Goal: Transaction & Acquisition: Register for event/course

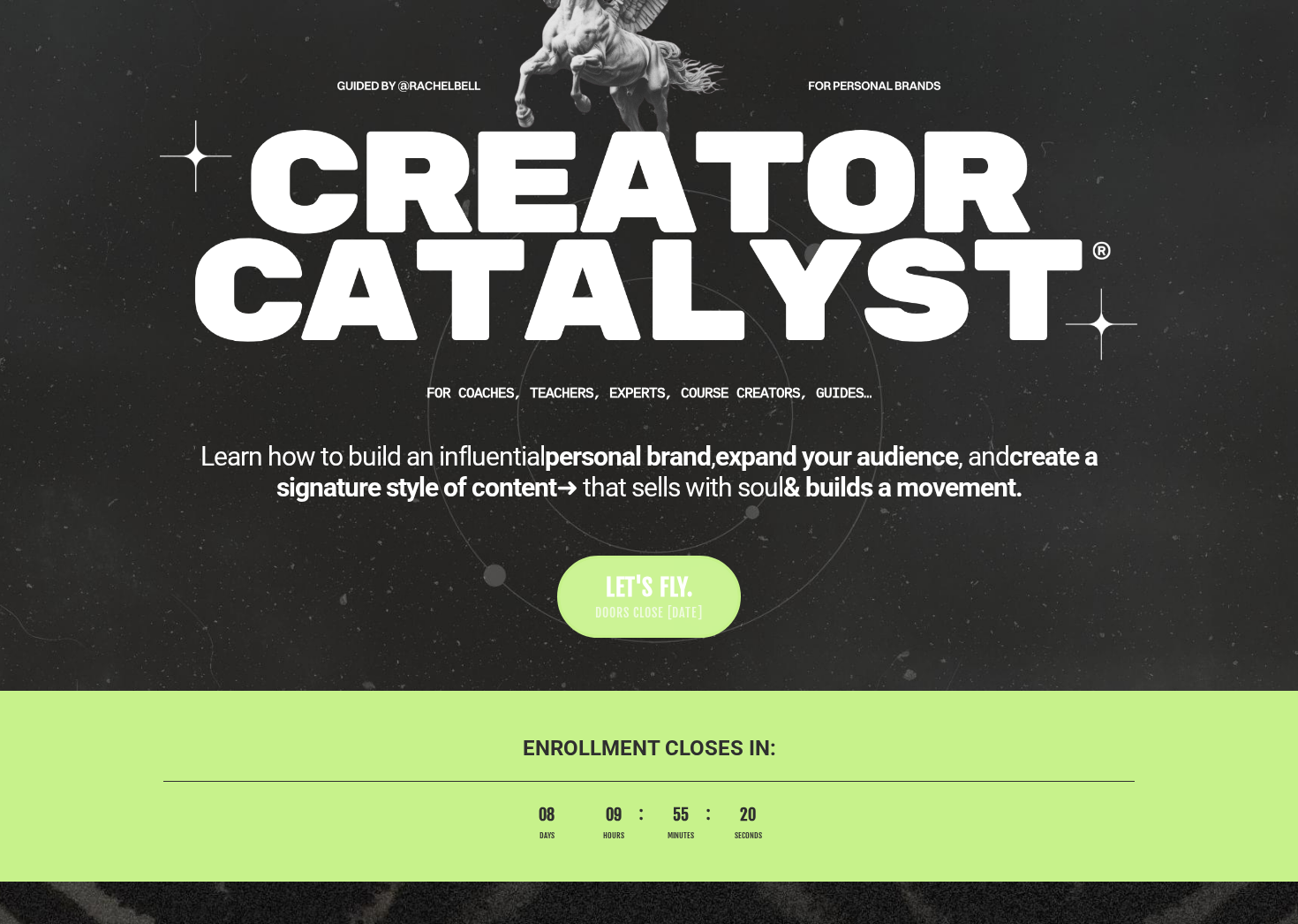
scroll to position [234, 0]
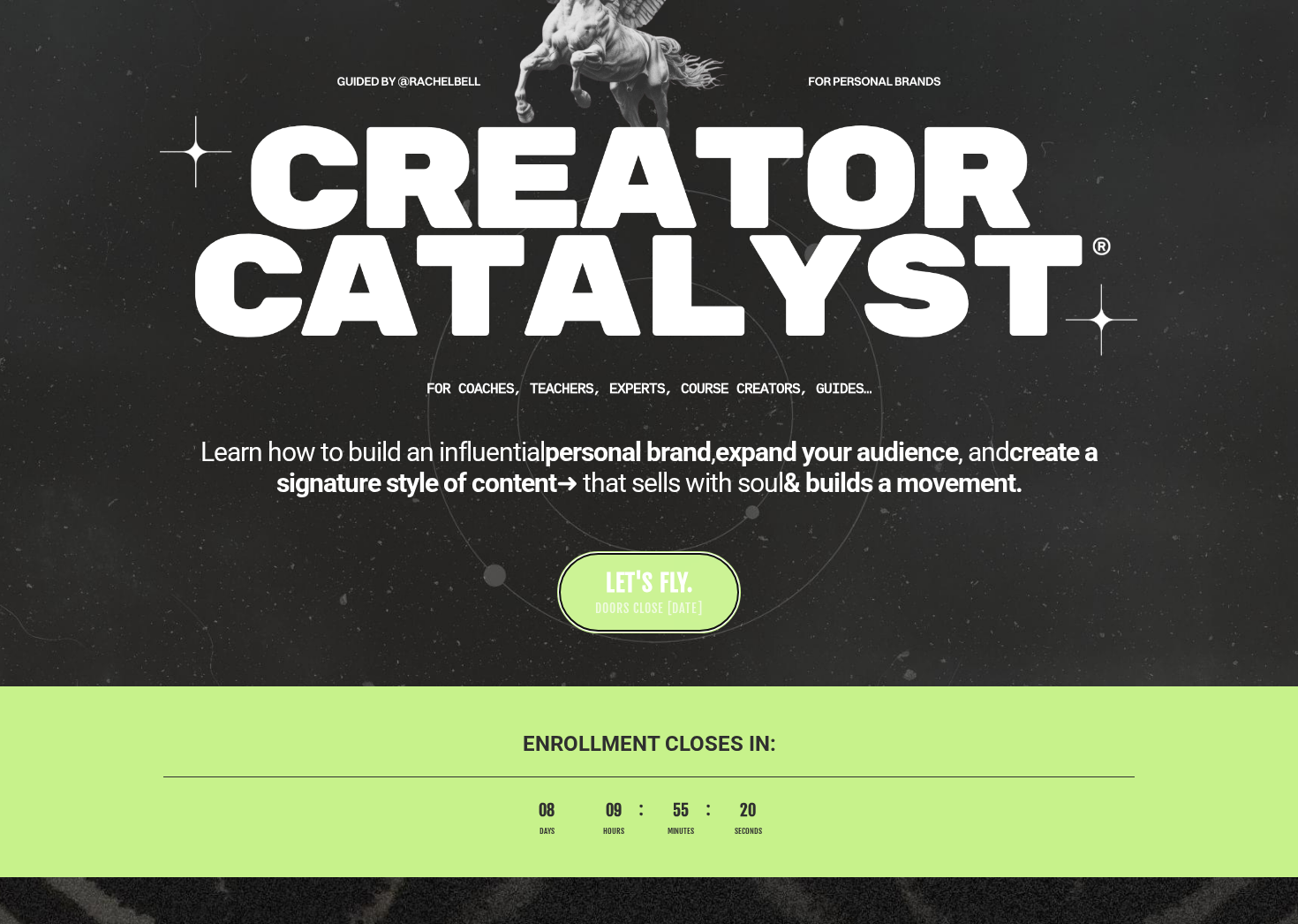
click at [660, 617] on span "DOORS CLOSE [DATE]" at bounding box center [649, 608] width 108 height 17
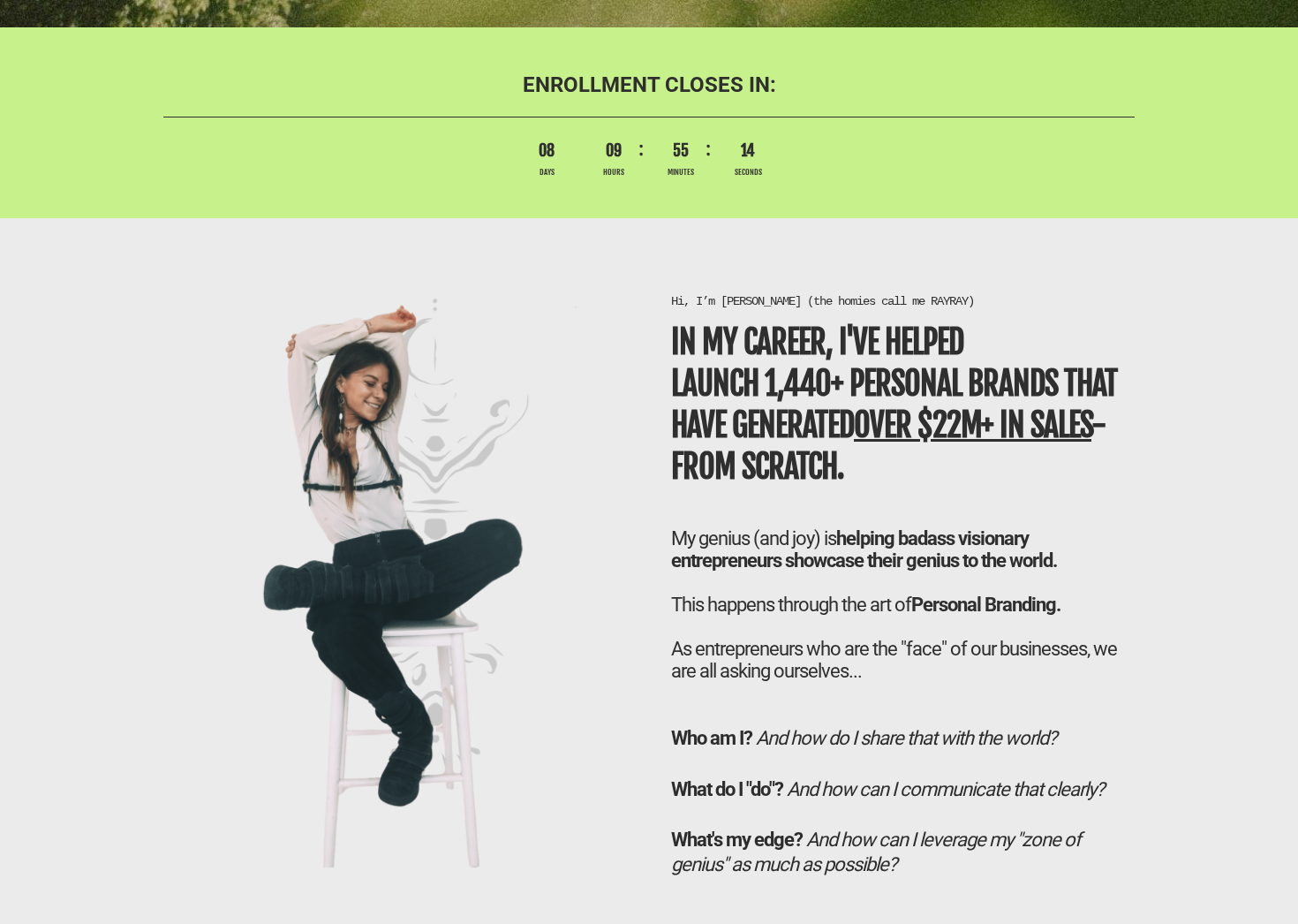
scroll to position [3811, 0]
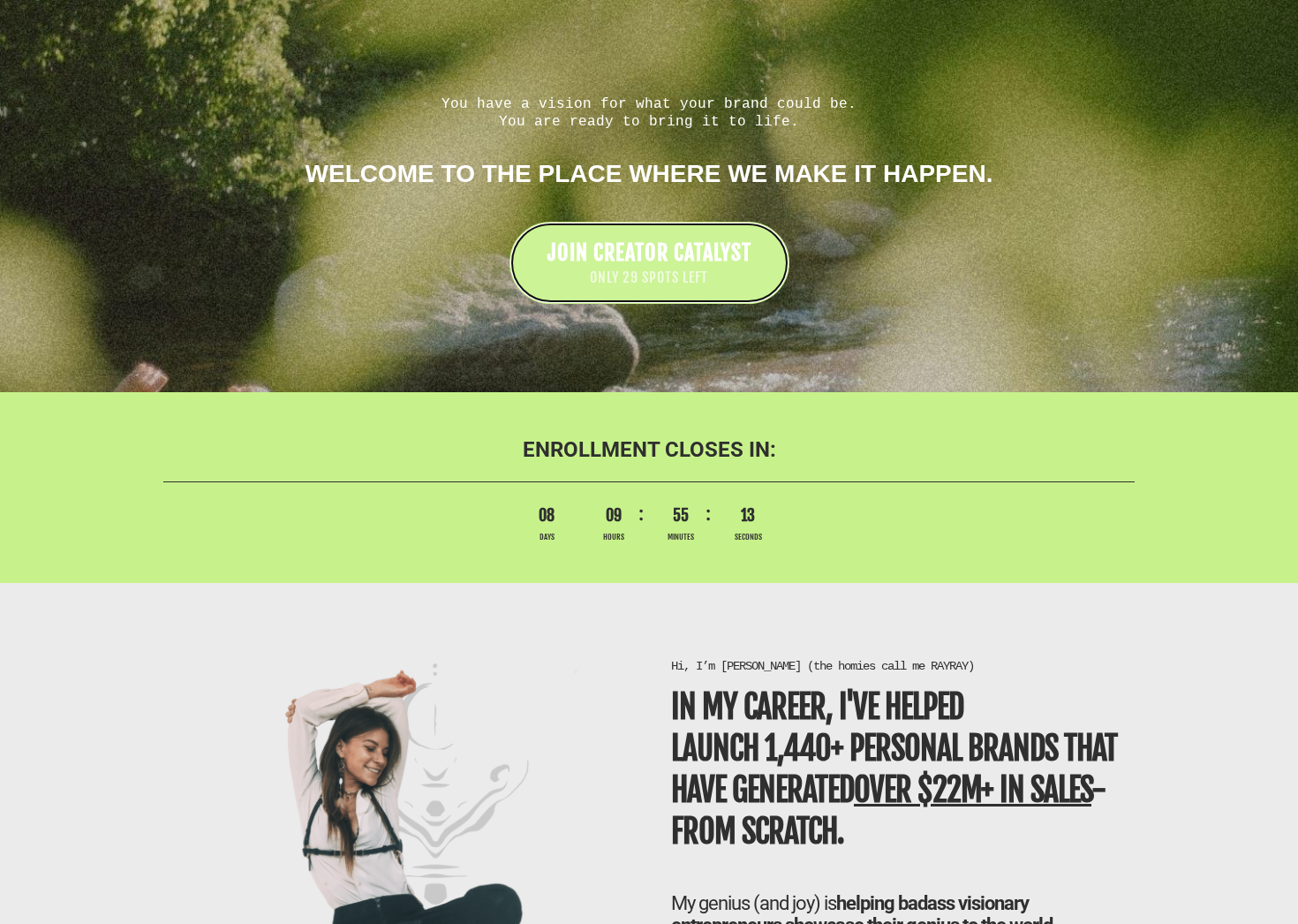
click at [654, 268] on span "ONLY 29 SPOTS LEFT" at bounding box center [649, 277] width 204 height 20
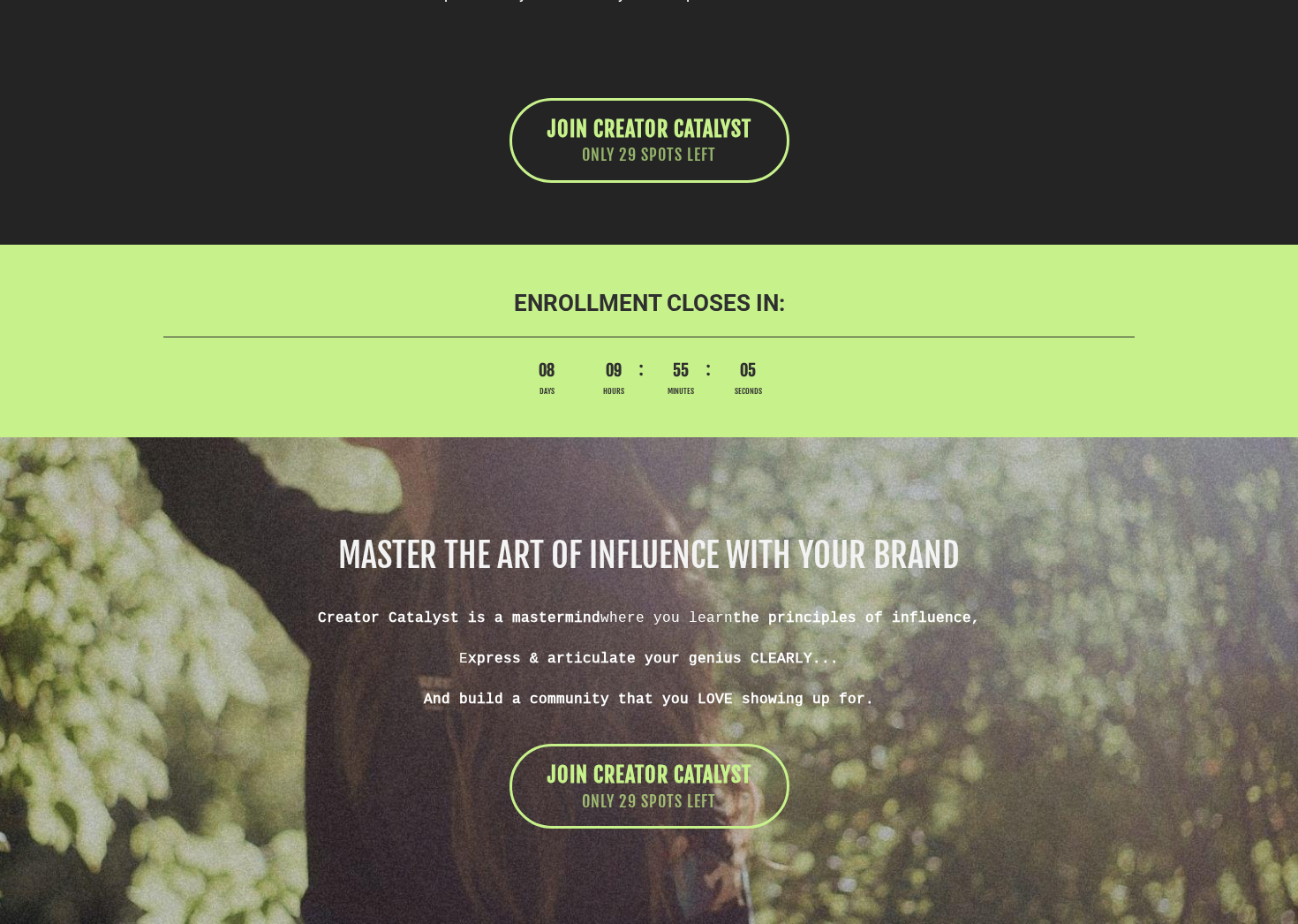
scroll to position [10126, 0]
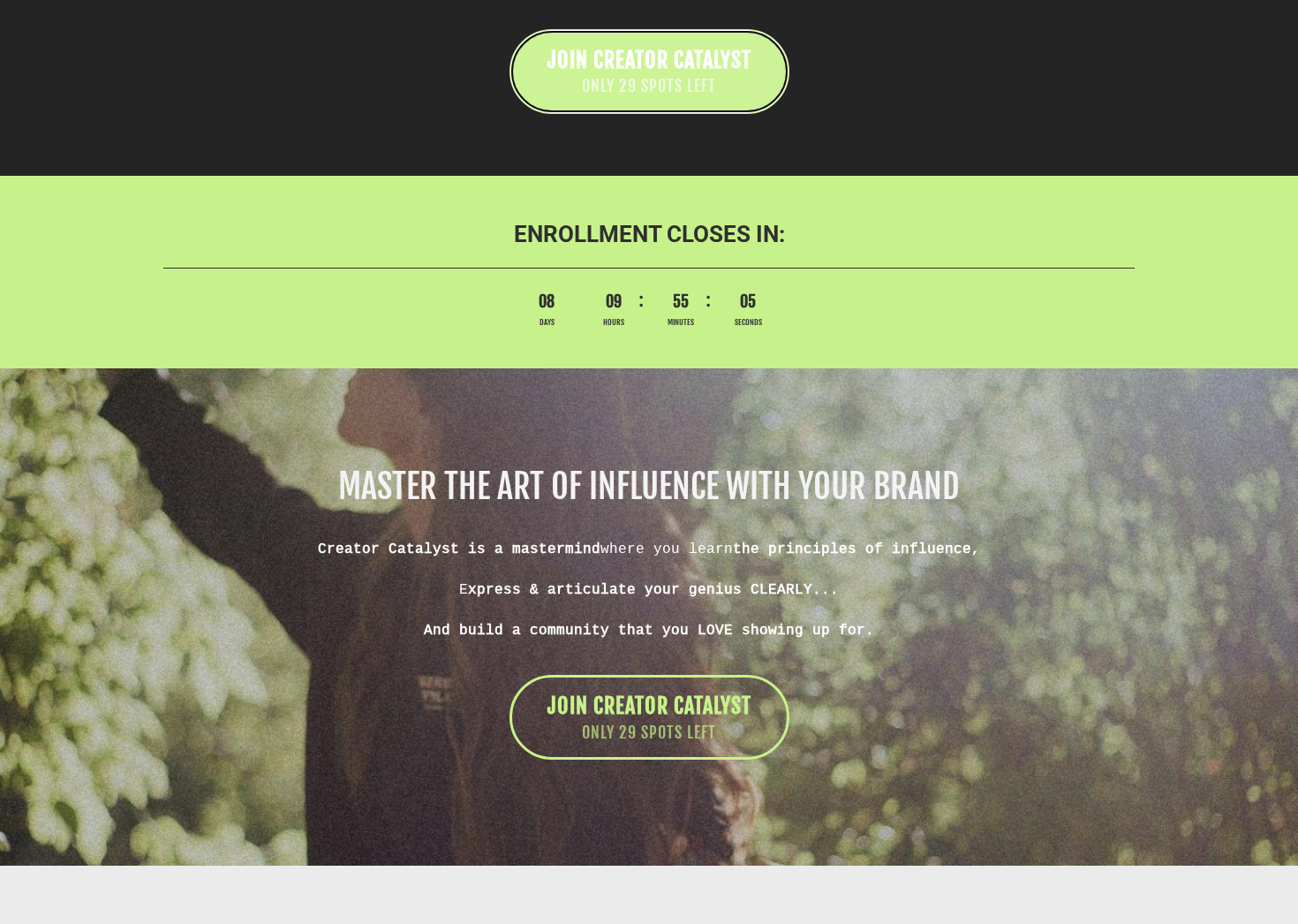
click at [649, 74] on span "JOIN CREATOR CATALYST" at bounding box center [649, 60] width 204 height 27
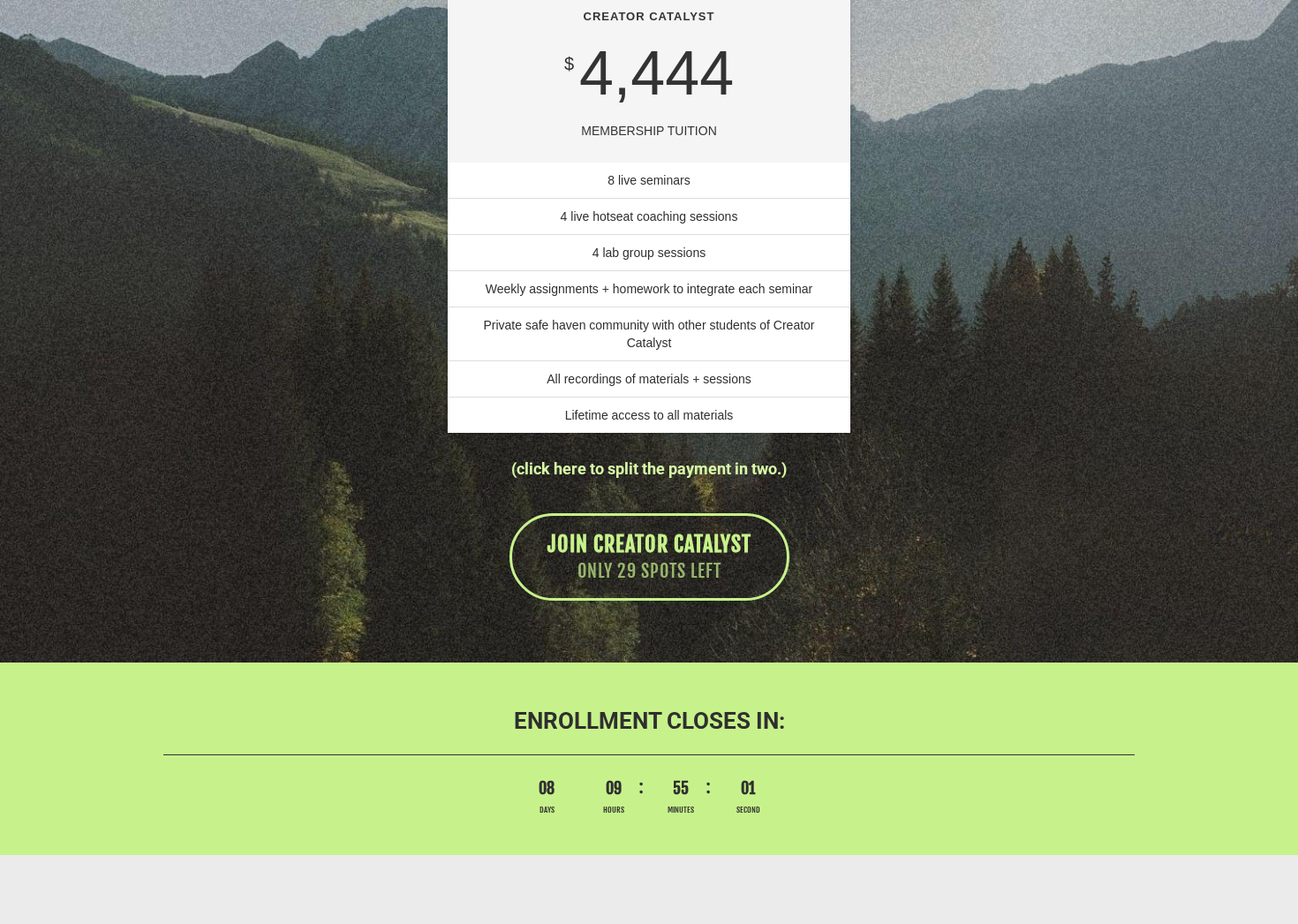
scroll to position [12390, 0]
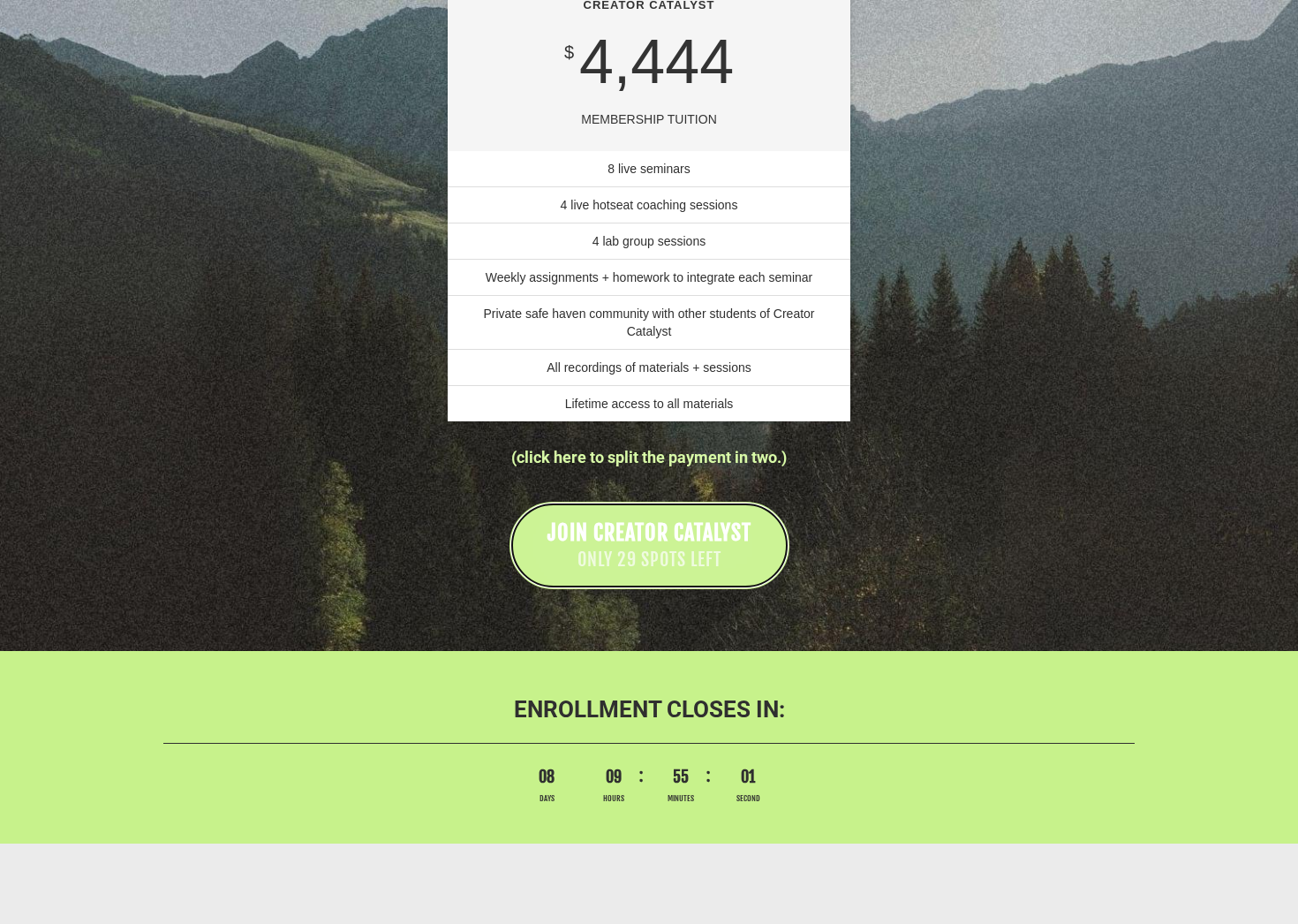
click at [664, 546] on span "JOIN CREATOR CATALYST" at bounding box center [649, 533] width 204 height 27
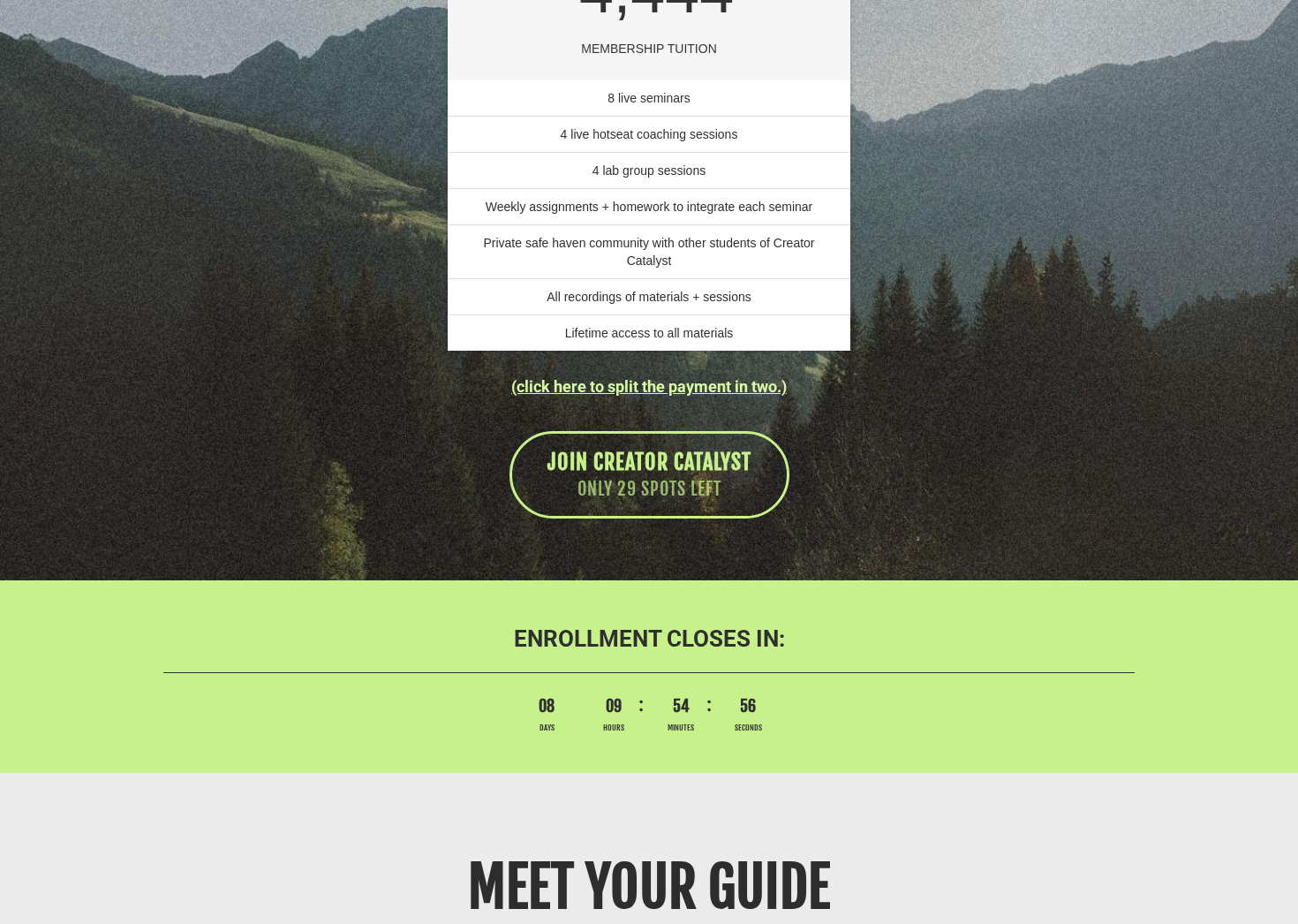
scroll to position [12452, 0]
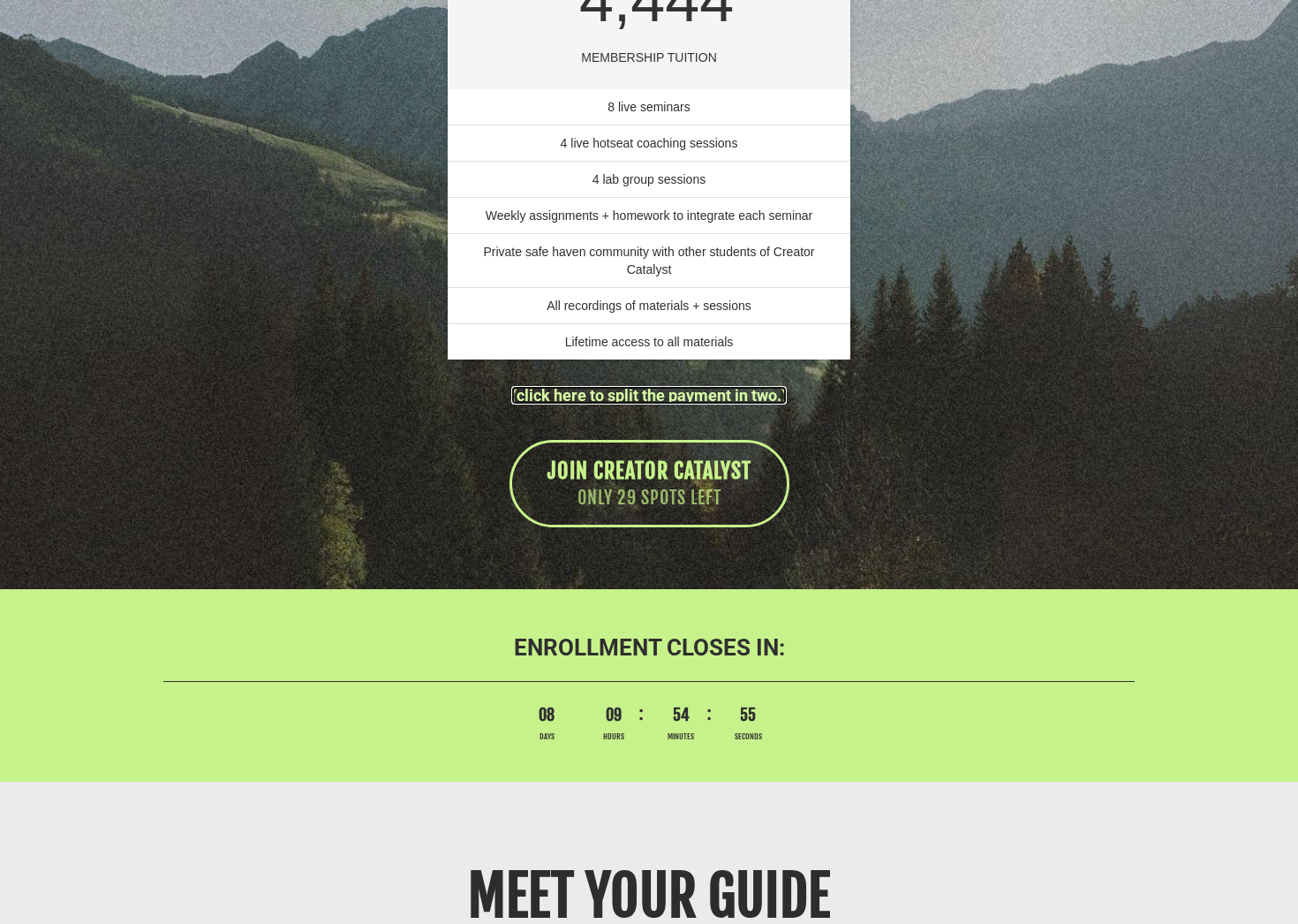
click at [660, 405] on link "(click here to split the payment in two.)" at bounding box center [649, 395] width 275 height 18
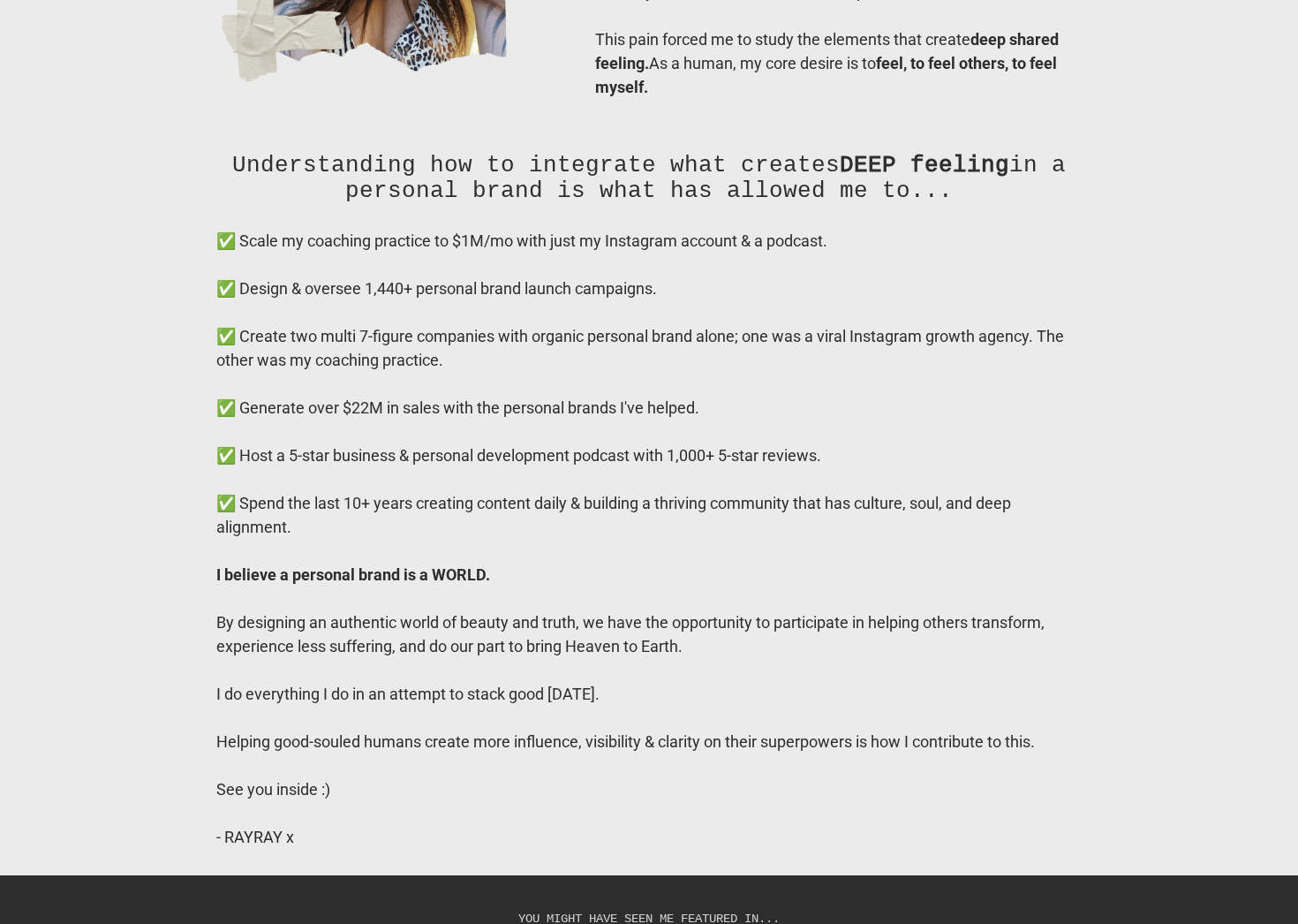
scroll to position [13755, 0]
